Goal: Transaction & Acquisition: Subscribe to service/newsletter

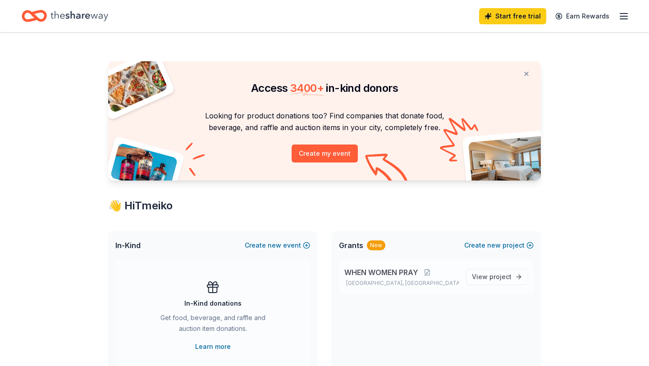
click at [371, 278] on div "WHEN WOMEN PRAY Covington, TN" at bounding box center [401, 277] width 115 height 20
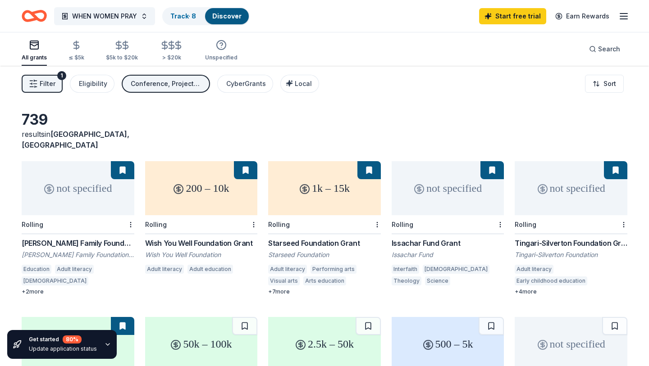
click at [113, 238] on div "Winnick Family Foundation Grants Winnick Family Foundation Inc Education Adult …" at bounding box center [78, 267] width 113 height 58
click at [209, 238] on div "Wish You Well Foundation Grant" at bounding box center [201, 243] width 113 height 11
click at [441, 251] on div "Issachar Fund" at bounding box center [448, 255] width 113 height 9
click at [75, 307] on div "Get started 80 % Update application status" at bounding box center [77, 344] width 154 height 43
click at [76, 307] on div "up to 25k" at bounding box center [78, 344] width 113 height 54
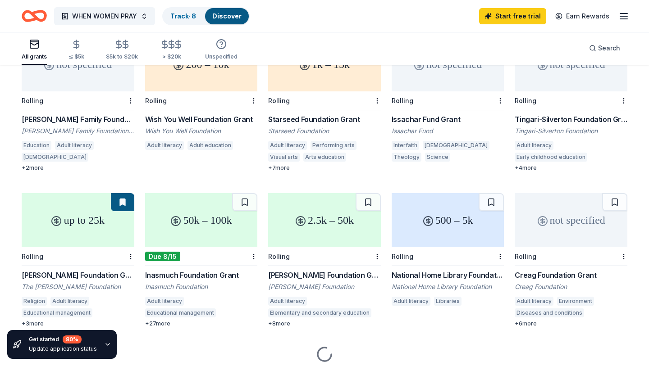
scroll to position [126, 0]
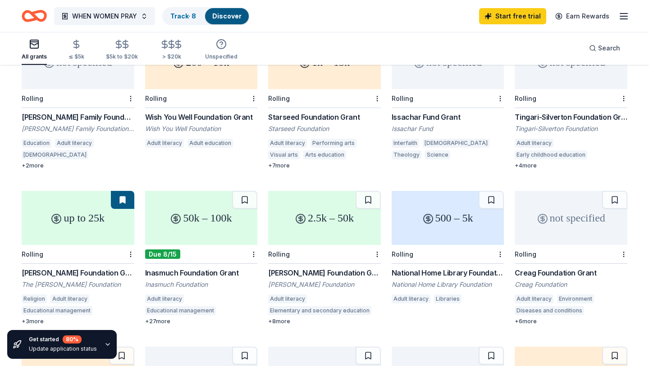
click at [215, 268] on div "Inasmuch Foundation Grant" at bounding box center [201, 273] width 113 height 11
click at [320, 268] on div "Henry E. Niles Foundation Grant" at bounding box center [324, 273] width 113 height 11
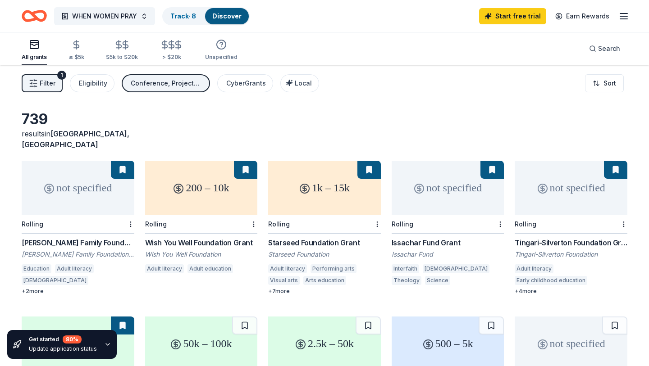
scroll to position [0, 0]
click at [541, 238] on div "Tingari-Silverton Foundation Grant" at bounding box center [571, 243] width 113 height 11
click at [203, 238] on div "Wish You Well Foundation Grant" at bounding box center [201, 243] width 113 height 11
click at [316, 251] on div "Starseed Foundation" at bounding box center [324, 255] width 113 height 9
click at [126, 307] on button at bounding box center [122, 326] width 23 height 18
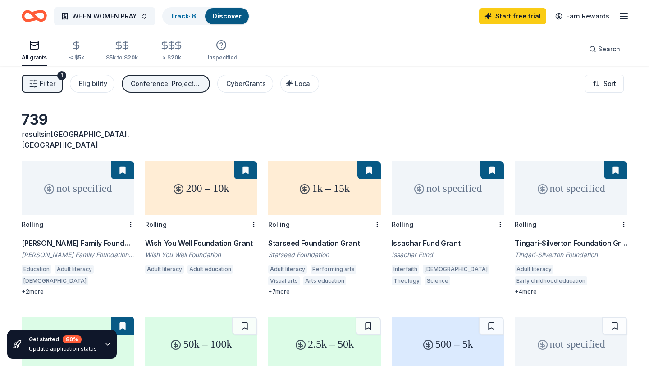
click at [120, 307] on button at bounding box center [122, 326] width 23 height 18
click at [129, 307] on button at bounding box center [122, 326] width 23 height 18
click at [541, 16] on line "button" at bounding box center [623, 16] width 7 height 0
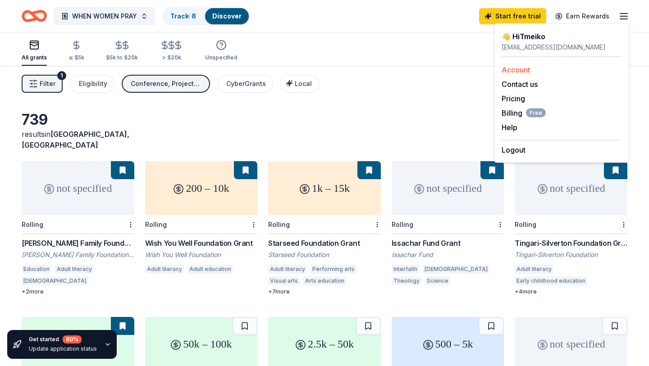
click at [520, 69] on link "Account" at bounding box center [516, 69] width 28 height 9
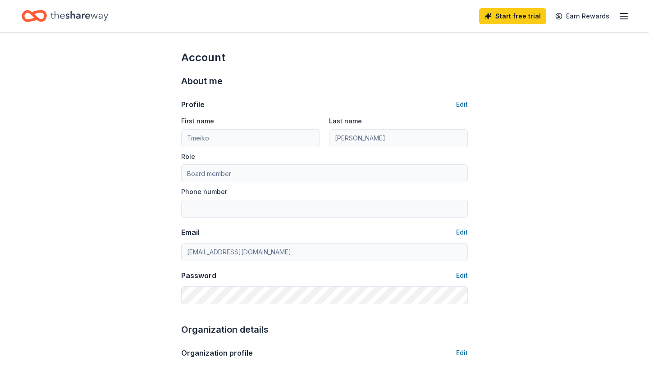
click at [541, 18] on icon "button" at bounding box center [623, 16] width 11 height 11
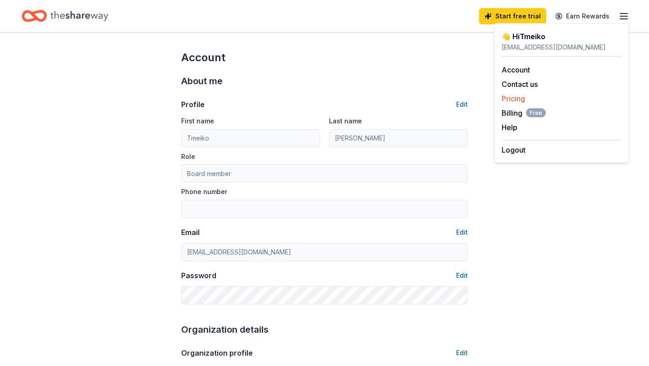
click at [541, 99] on div "Pricing" at bounding box center [562, 98] width 120 height 11
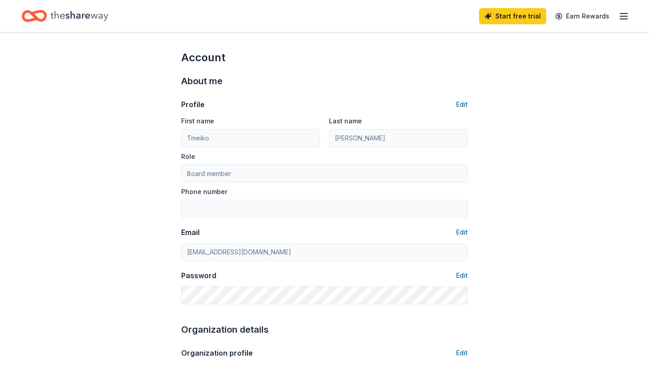
click at [541, 14] on icon "button" at bounding box center [623, 16] width 11 height 11
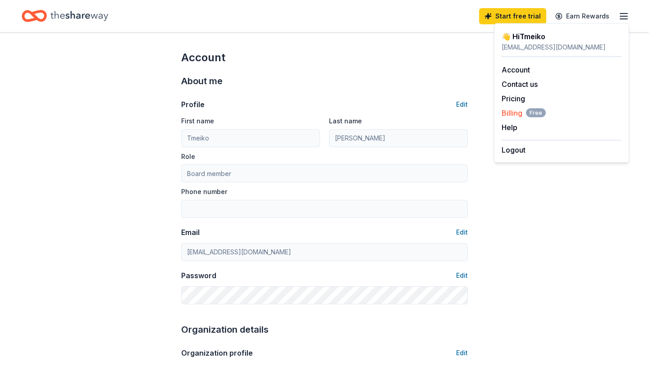
click at [534, 111] on span "Free" at bounding box center [536, 113] width 20 height 9
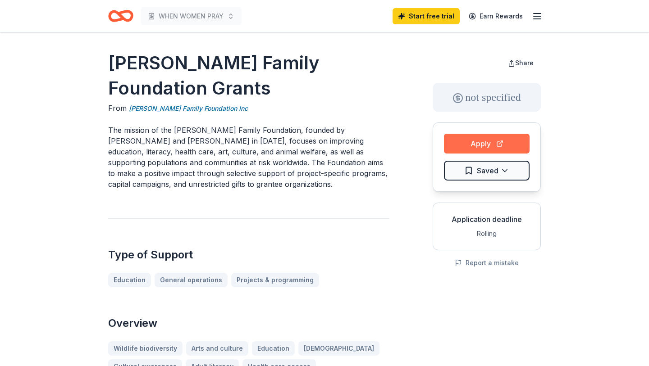
click at [506, 140] on button "Apply" at bounding box center [487, 144] width 86 height 20
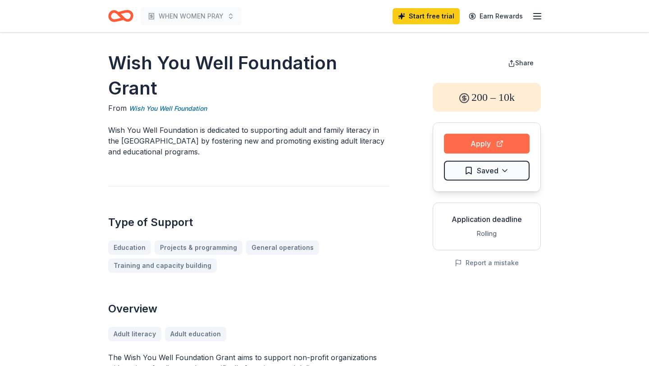
click at [480, 145] on button "Apply" at bounding box center [487, 144] width 86 height 20
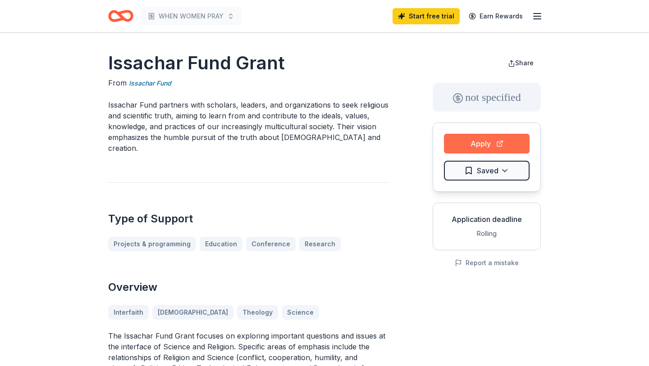
click at [485, 143] on button "Apply" at bounding box center [487, 144] width 86 height 20
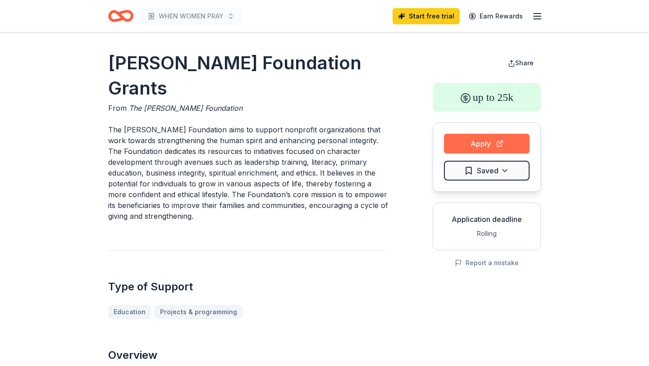
click at [453, 147] on button "Apply" at bounding box center [487, 144] width 86 height 20
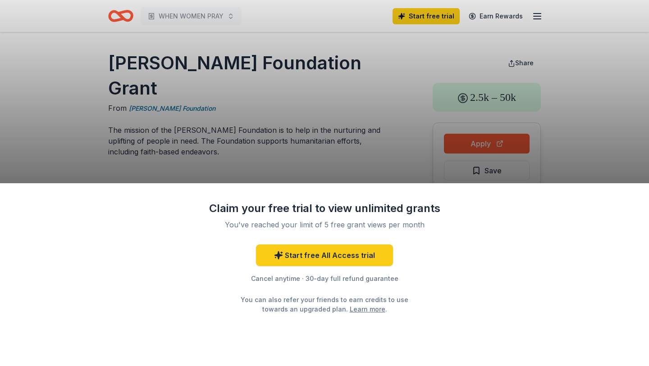
click at [372, 166] on div "Claim your free trial to view unlimited grants You've reached your limit of 5 f…" at bounding box center [324, 183] width 649 height 366
click at [366, 109] on div "Claim your free trial to view unlimited grants You've reached your limit of 5 f…" at bounding box center [324, 183] width 649 height 366
click at [477, 141] on div "Claim your free trial to view unlimited grants You've reached your limit of 5 f…" at bounding box center [324, 183] width 649 height 366
click at [472, 145] on div "Claim your free trial to view unlimited grants You've reached your limit of 5 f…" at bounding box center [324, 183] width 649 height 366
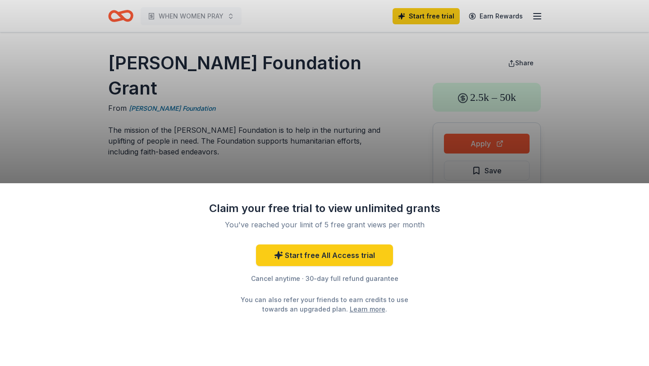
click at [472, 145] on div "Claim your free trial to view unlimited grants You've reached your limit of 5 f…" at bounding box center [324, 183] width 649 height 366
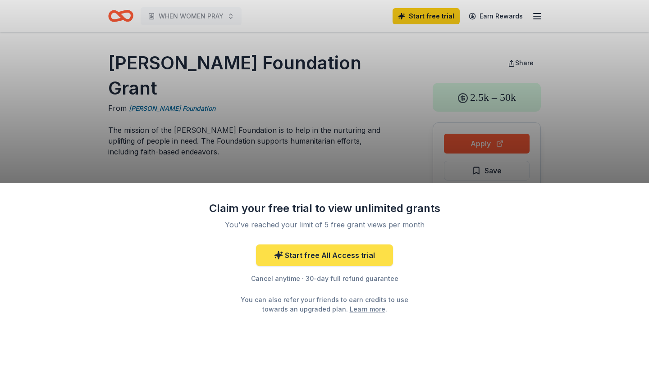
click at [353, 264] on link "Start free All Access trial" at bounding box center [324, 256] width 137 height 22
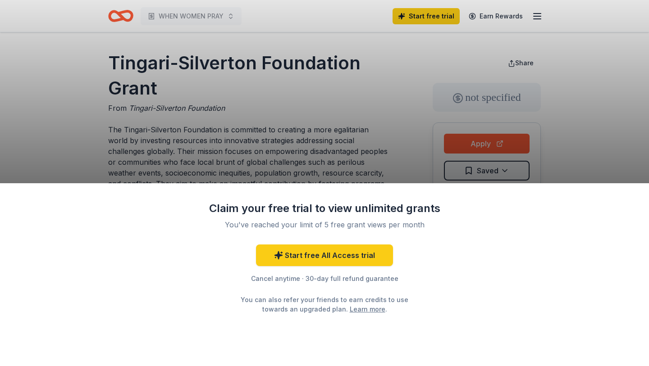
click at [512, 139] on div "Claim your free trial to view unlimited grants You've reached your limit of 5 f…" at bounding box center [324, 183] width 649 height 366
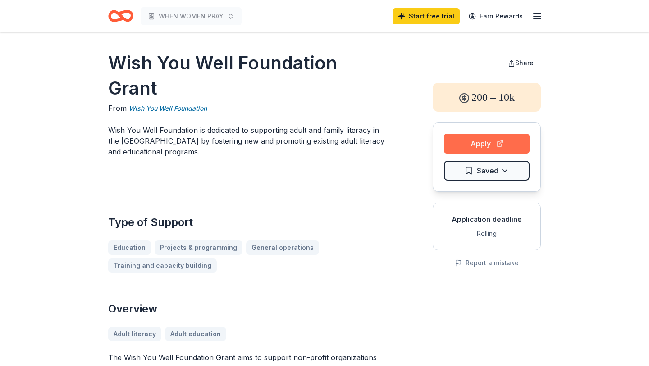
click at [482, 149] on button "Apply" at bounding box center [487, 144] width 86 height 20
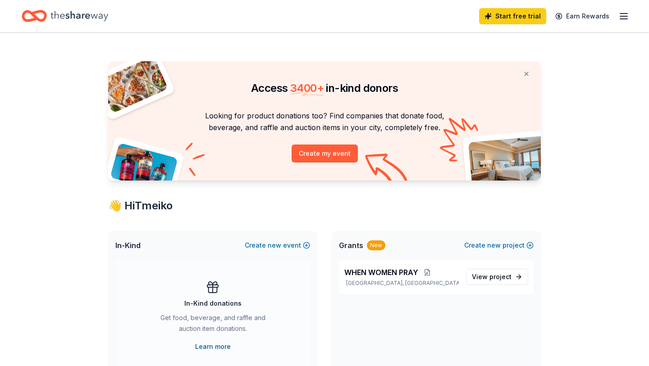
click at [209, 348] on link "Learn more" at bounding box center [213, 347] width 36 height 11
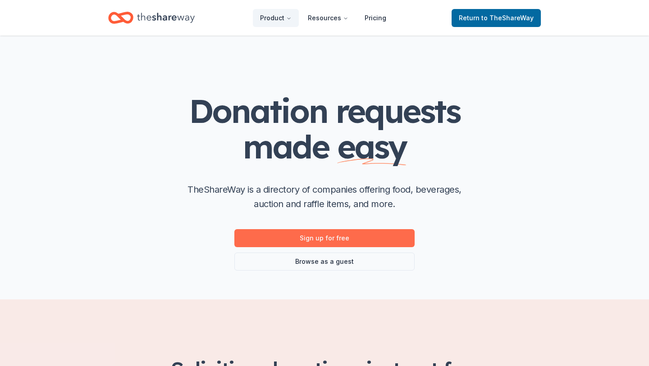
click at [339, 238] on link "Sign up for free" at bounding box center [324, 238] width 180 height 18
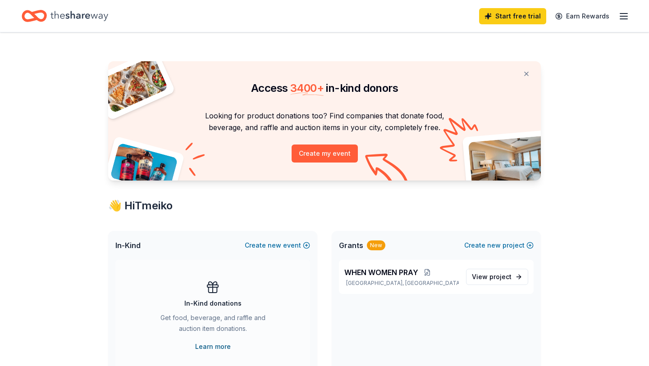
click at [214, 345] on link "Learn more" at bounding box center [213, 347] width 36 height 11
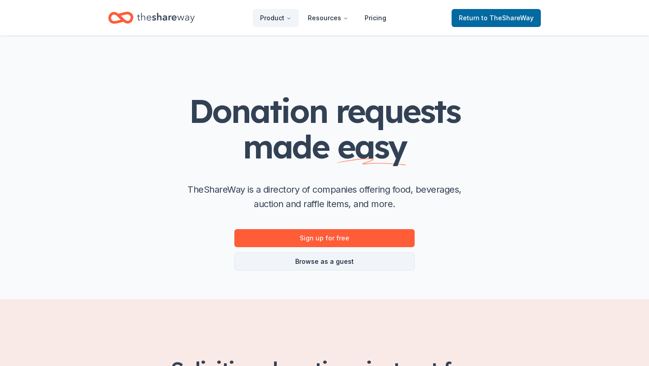
click at [325, 263] on link "Browse as a guest" at bounding box center [324, 262] width 180 height 18
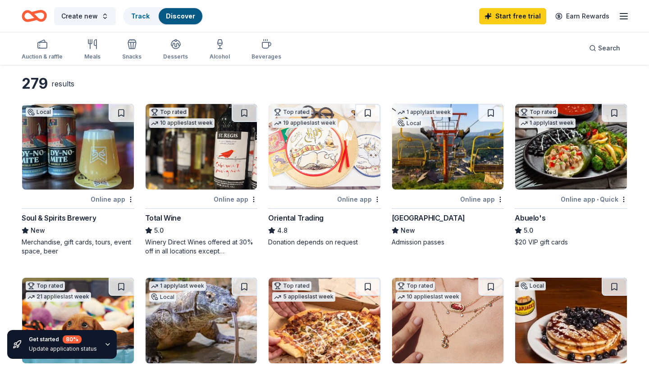
scroll to position [18, 0]
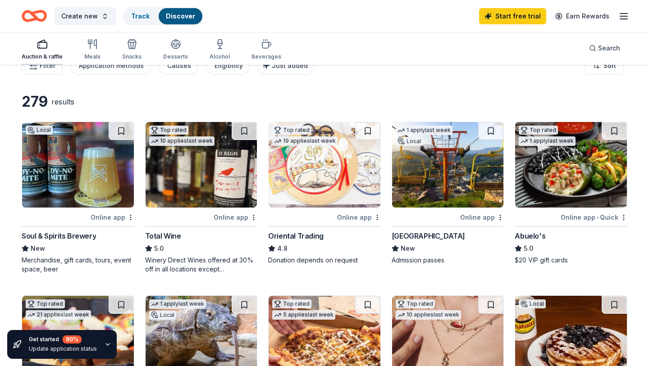
click at [43, 46] on icon "button" at bounding box center [42, 44] width 11 height 11
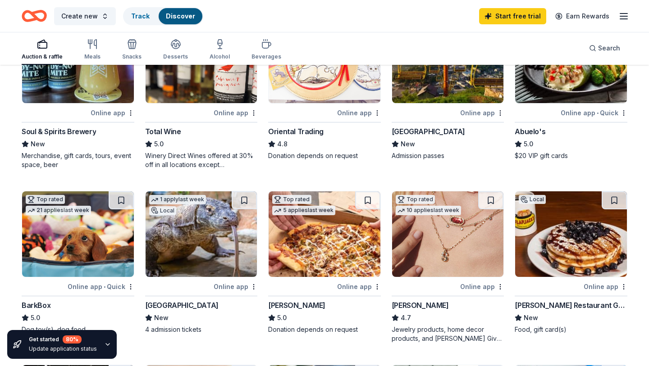
scroll to position [126, 0]
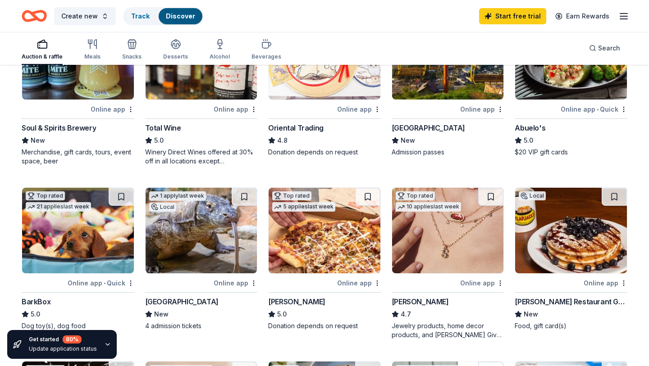
click at [339, 328] on div "Donation depends on request" at bounding box center [324, 326] width 113 height 9
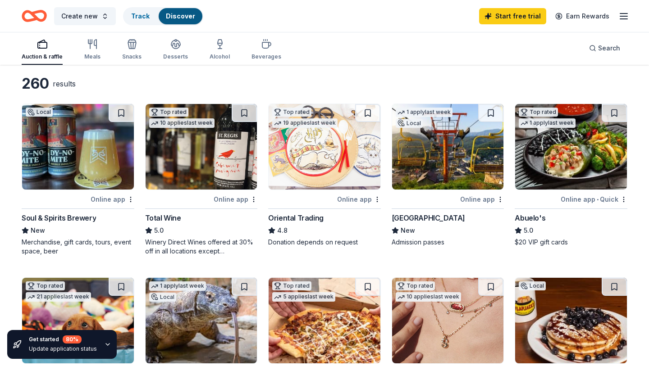
scroll to position [0, 0]
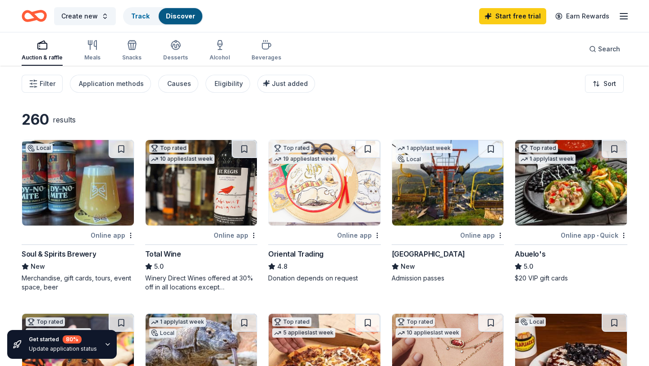
click at [319, 203] on img at bounding box center [325, 183] width 112 height 86
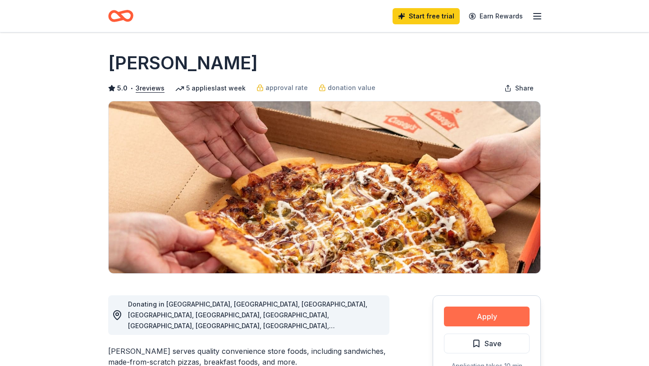
click at [484, 314] on button "Apply" at bounding box center [487, 317] width 86 height 20
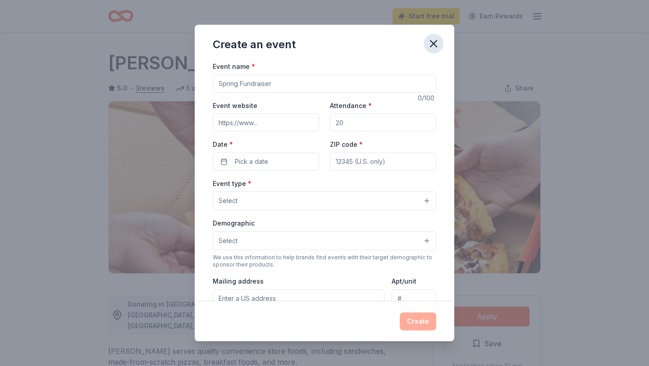
click at [434, 45] on icon "button" at bounding box center [434, 44] width 6 height 6
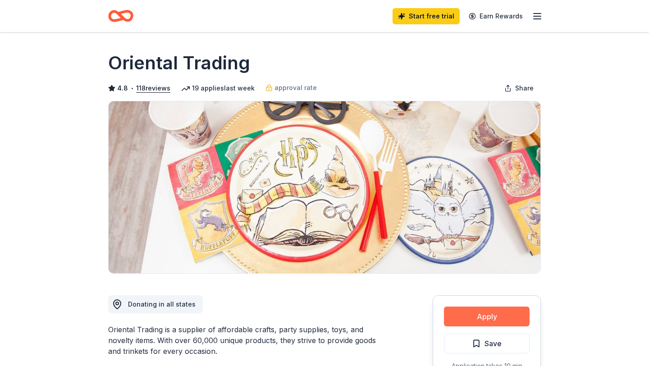
click at [494, 319] on button "Apply" at bounding box center [487, 317] width 86 height 20
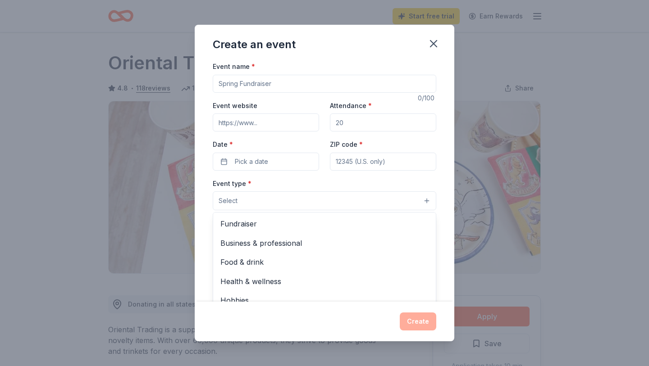
click at [426, 201] on button "Select" at bounding box center [325, 201] width 224 height 19
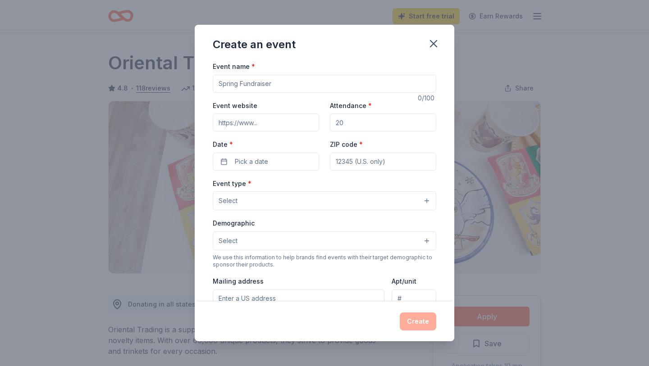
click at [427, 202] on button "Select" at bounding box center [325, 201] width 224 height 19
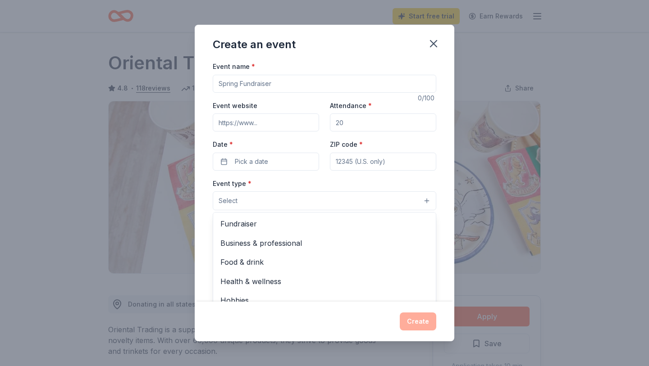
click at [427, 202] on button "Select" at bounding box center [325, 201] width 224 height 19
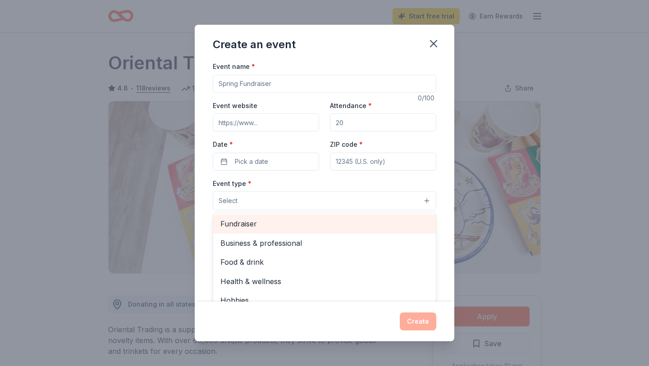
click at [398, 221] on span "Fundraiser" at bounding box center [324, 224] width 208 height 12
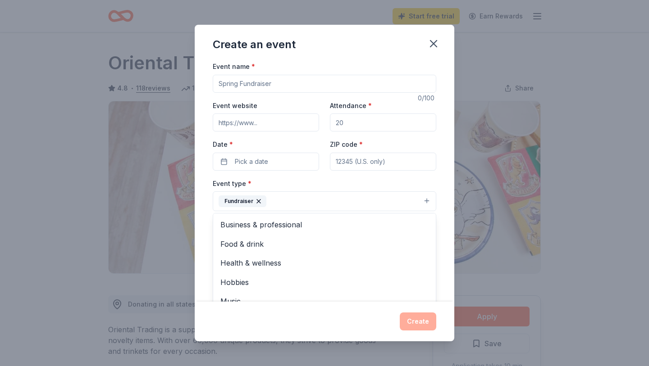
click at [444, 252] on div "Event name * 0 /100 Event website Attendance * Date * Pick a date ZIP code * Ev…" at bounding box center [325, 181] width 260 height 241
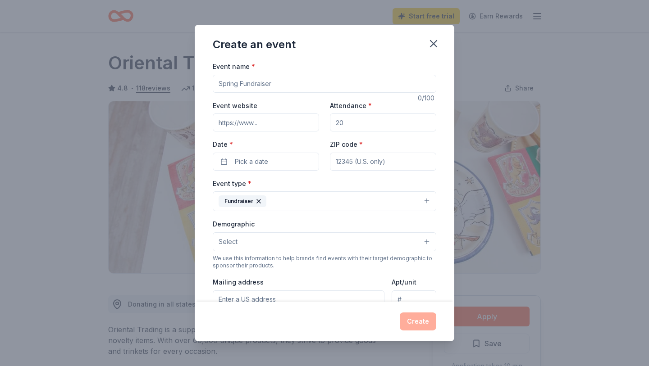
click at [428, 242] on button "Select" at bounding box center [325, 242] width 224 height 19
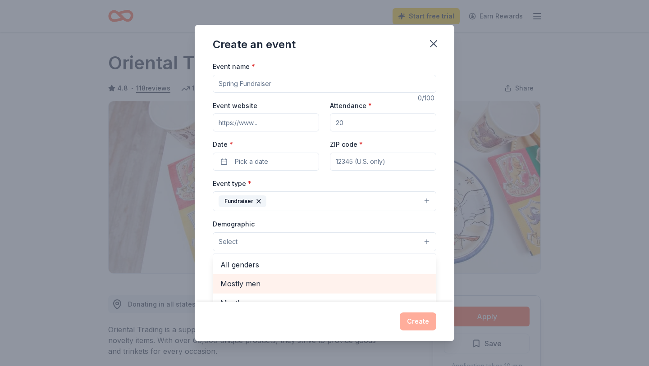
scroll to position [11, 0]
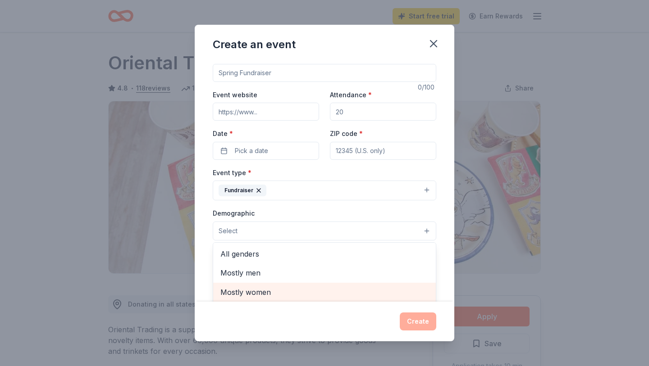
click at [422, 294] on span "Mostly women" at bounding box center [324, 293] width 208 height 12
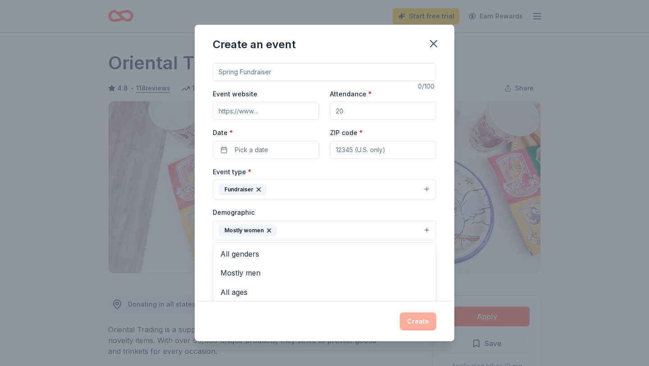
click at [445, 264] on div "Event name * 0 /100 Event website Attendance * Date * Pick a date ZIP code * Ev…" at bounding box center [325, 181] width 260 height 241
click at [378, 269] on div "Mailing address" at bounding box center [299, 282] width 172 height 32
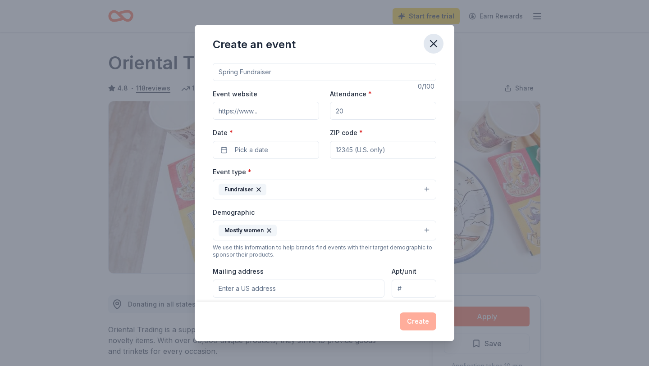
click at [435, 46] on icon "button" at bounding box center [433, 43] width 13 height 13
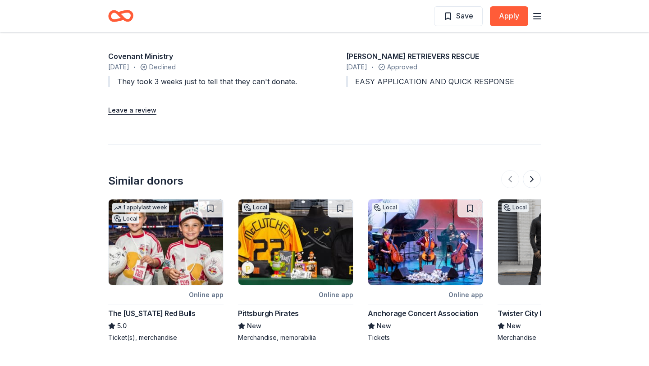
scroll to position [1100, 0]
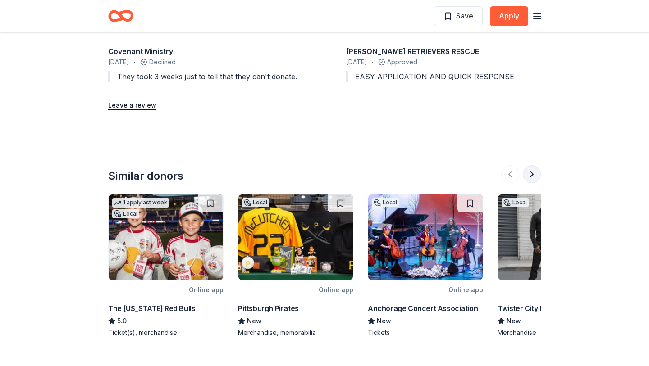
click at [536, 174] on button at bounding box center [532, 174] width 18 height 18
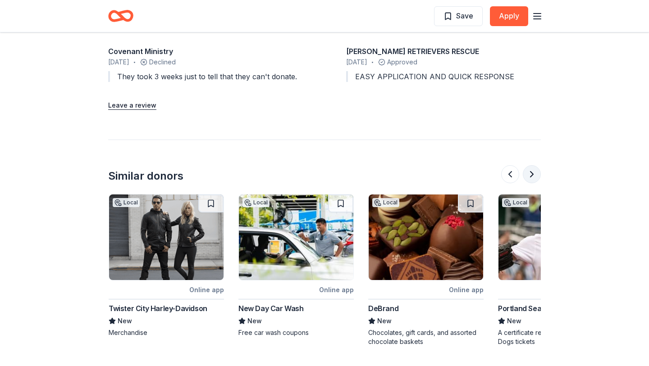
scroll to position [0, 389]
click at [435, 239] on img at bounding box center [425, 238] width 115 height 86
click at [189, 240] on img at bounding box center [166, 238] width 115 height 86
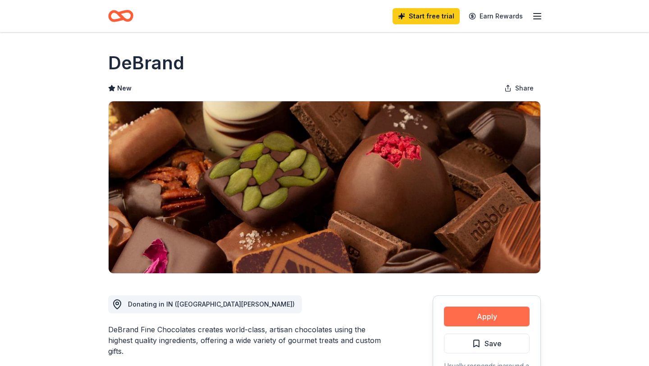
click at [460, 320] on button "Apply" at bounding box center [487, 317] width 86 height 20
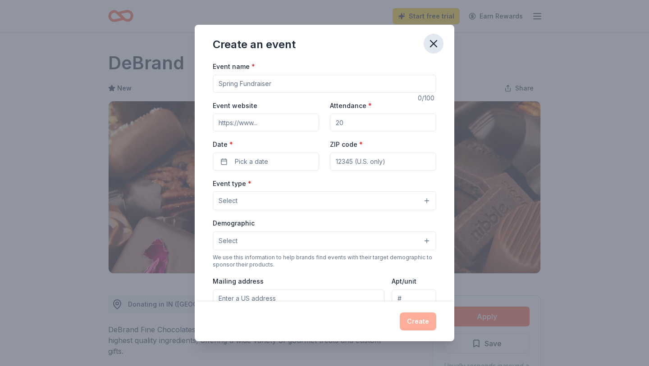
click at [435, 43] on icon "button" at bounding box center [433, 43] width 13 height 13
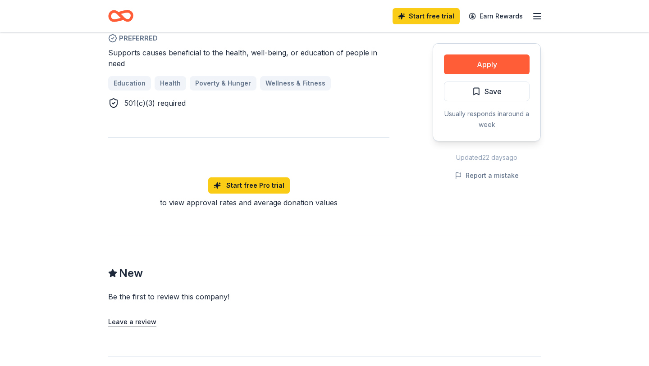
scroll to position [559, 0]
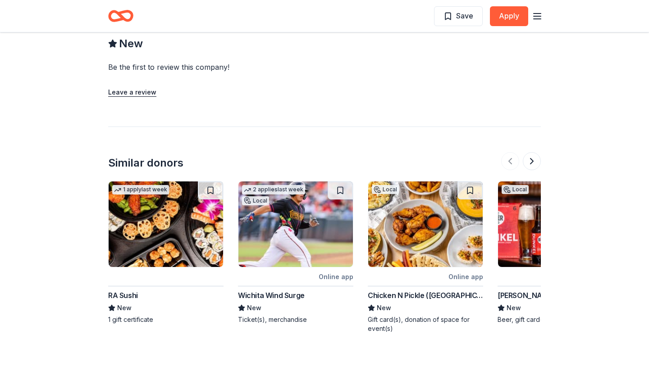
scroll to position [865, 0]
click at [533, 158] on button at bounding box center [532, 162] width 18 height 18
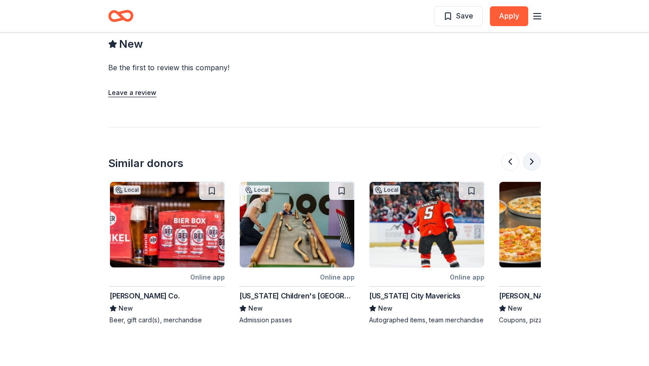
scroll to position [0, 389]
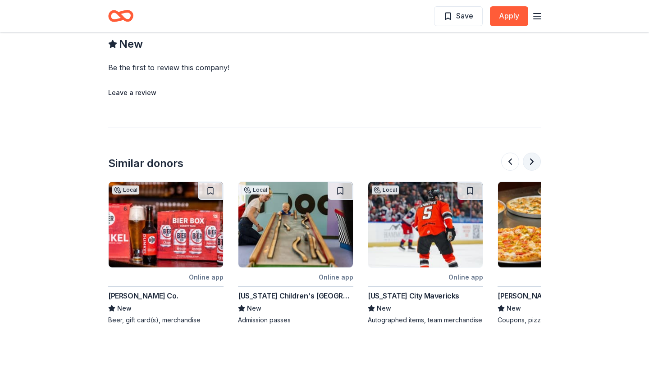
click at [533, 158] on button at bounding box center [532, 162] width 18 height 18
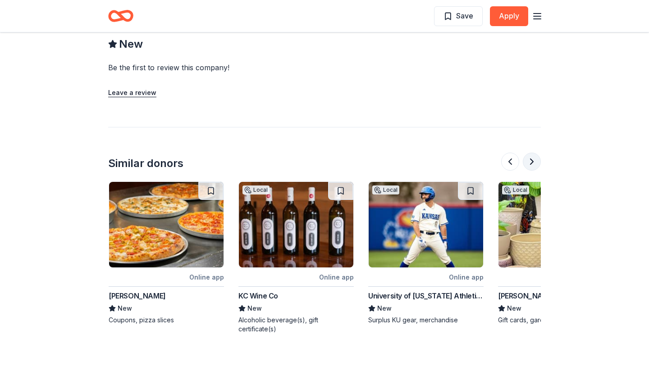
scroll to position [0, 779]
click at [533, 158] on button at bounding box center [532, 162] width 18 height 18
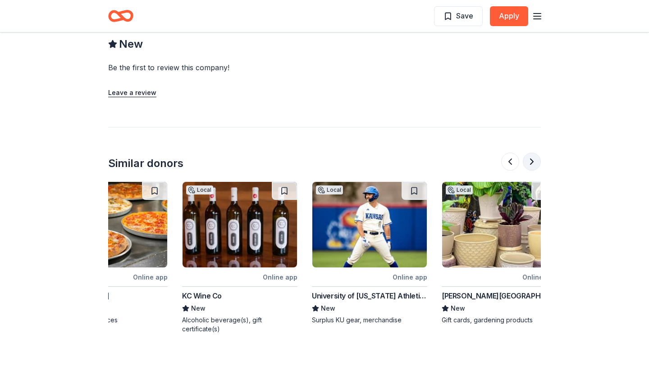
scroll to position [0, 851]
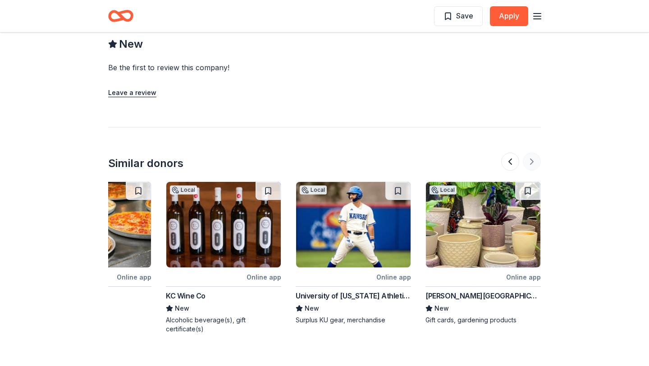
click at [533, 158] on div at bounding box center [521, 162] width 40 height 18
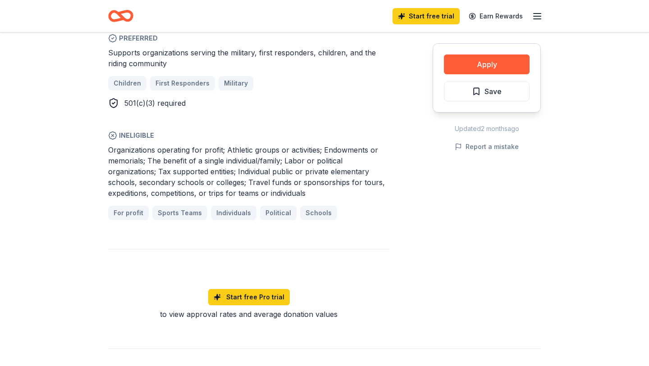
scroll to position [522, 0]
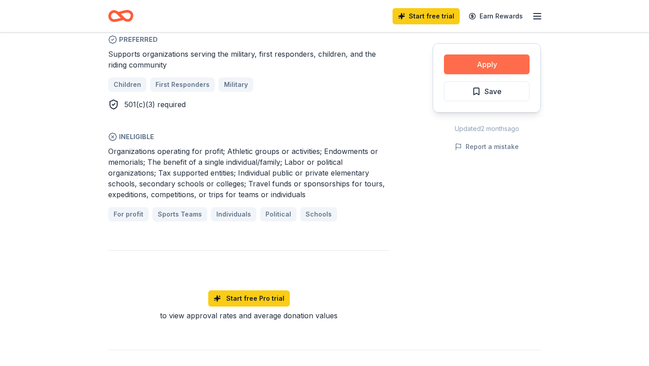
click at [508, 64] on button "Apply" at bounding box center [487, 65] width 86 height 20
